Goal: Check status: Check status

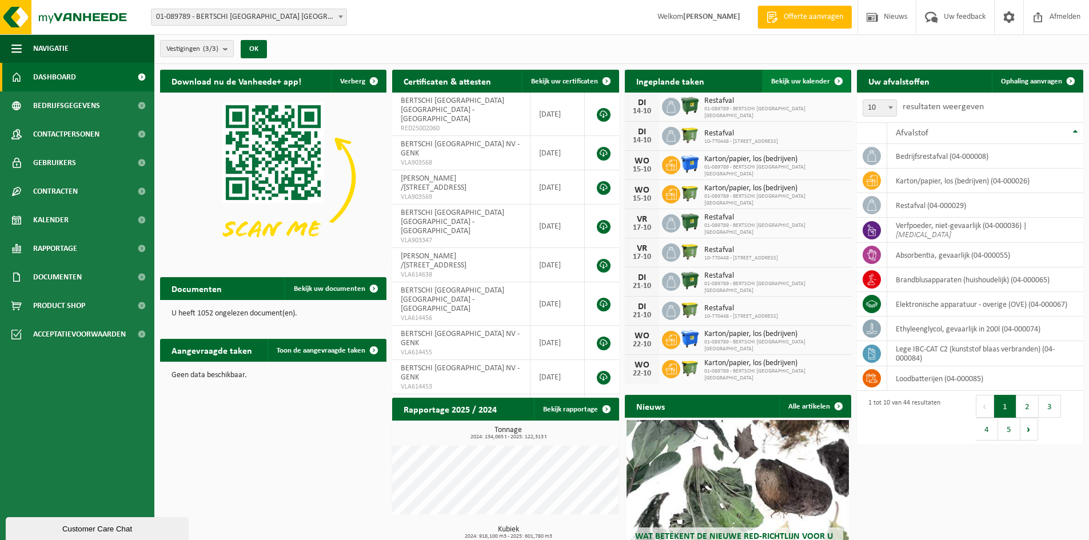
click at [806, 76] on link "Bekijk uw kalender" at bounding box center [806, 81] width 88 height 23
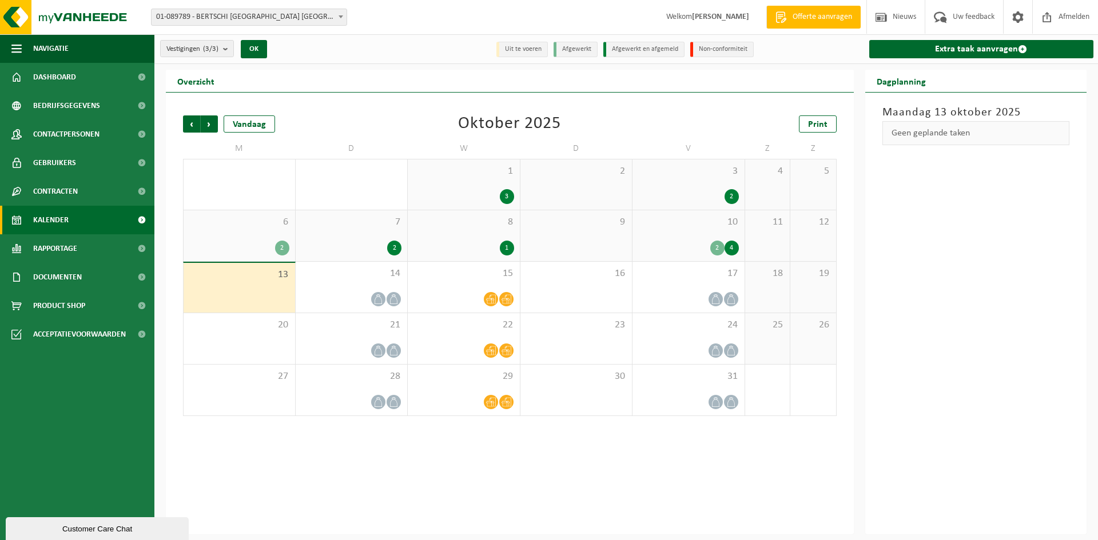
click at [693, 226] on span "10" at bounding box center [688, 222] width 101 height 13
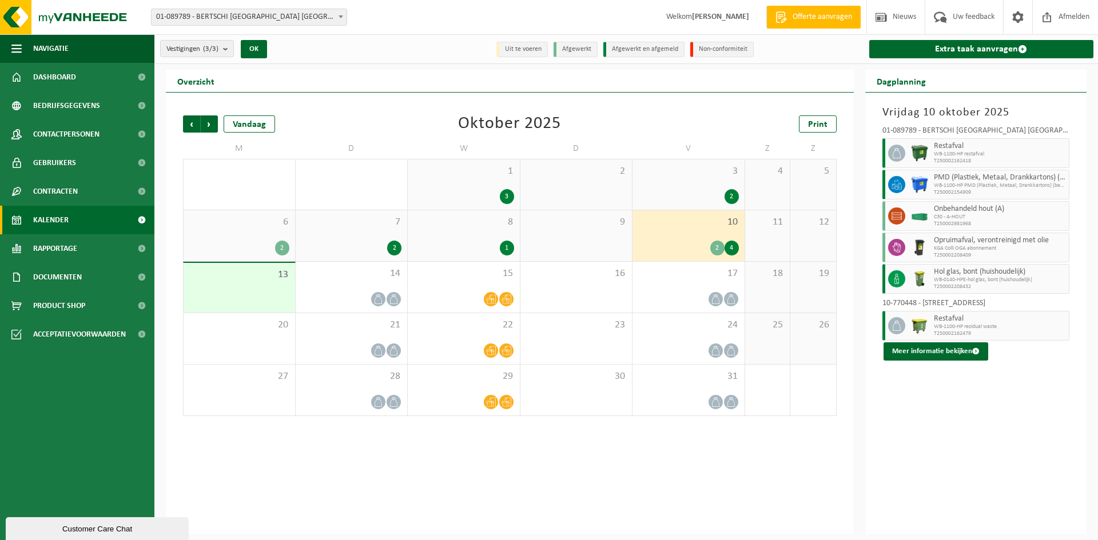
click at [278, 278] on span "13" at bounding box center [239, 275] width 100 height 13
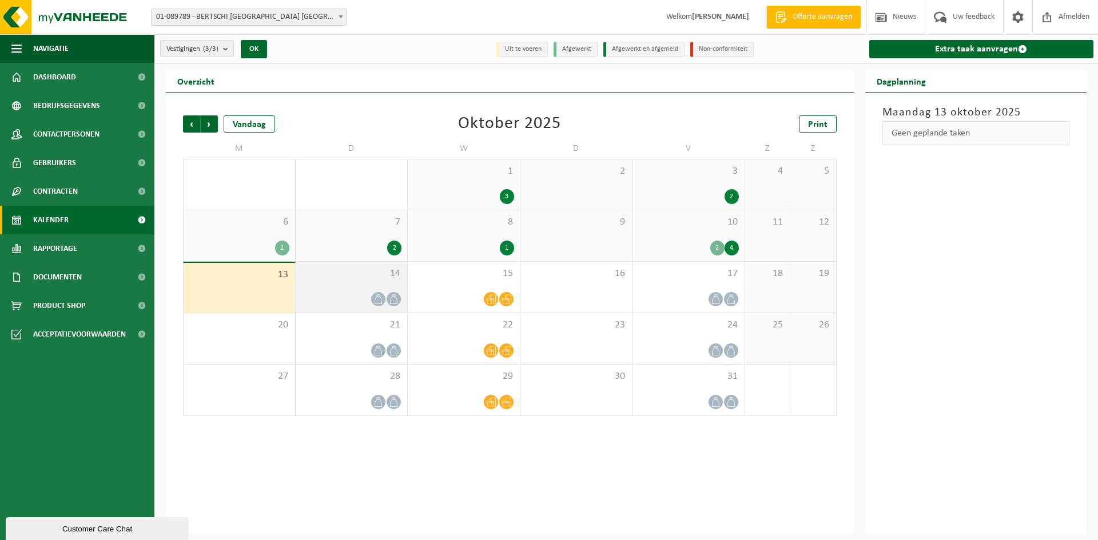
click at [316, 287] on div "14" at bounding box center [352, 287] width 112 height 51
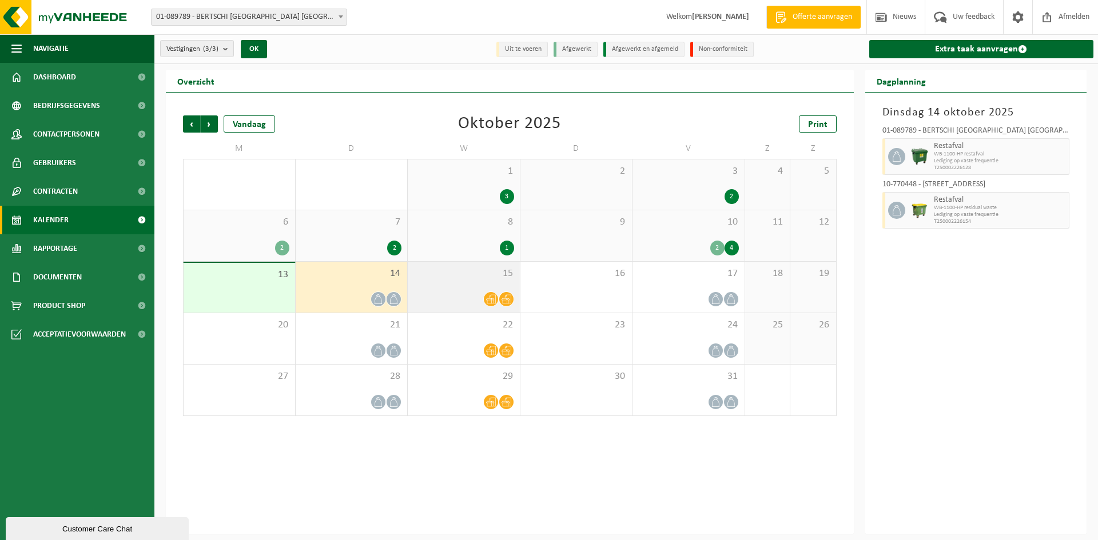
click at [496, 274] on span "15" at bounding box center [463, 274] width 101 height 13
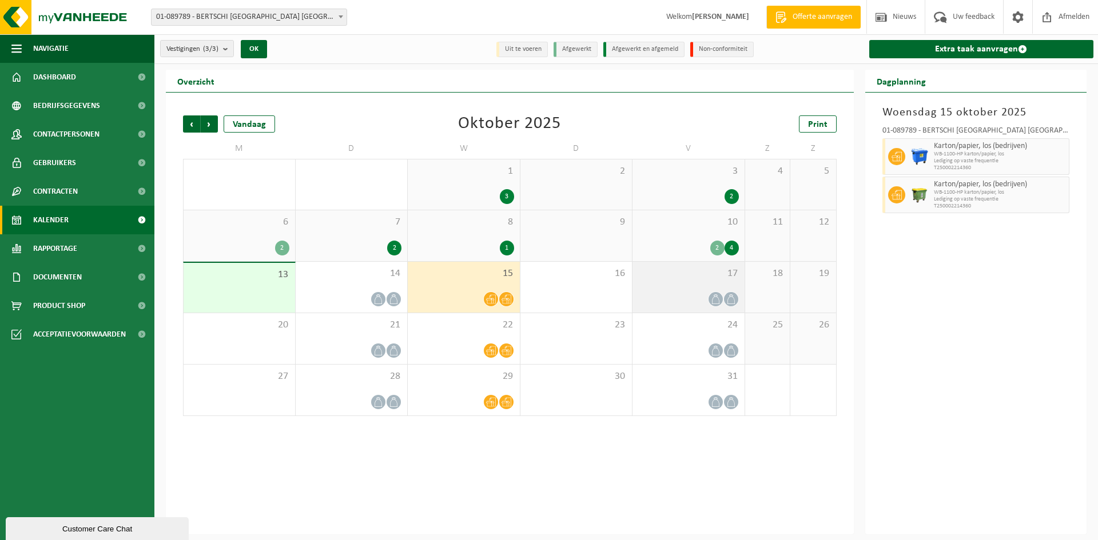
click at [684, 289] on div "17" at bounding box center [688, 287] width 112 height 51
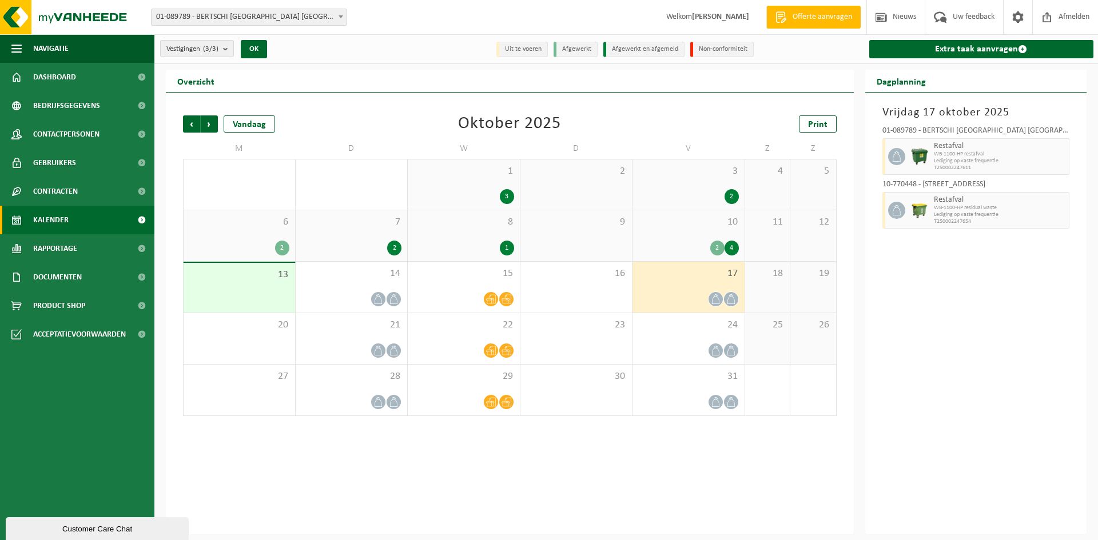
click at [719, 285] on div "17" at bounding box center [688, 287] width 112 height 51
